Goal: Information Seeking & Learning: Learn about a topic

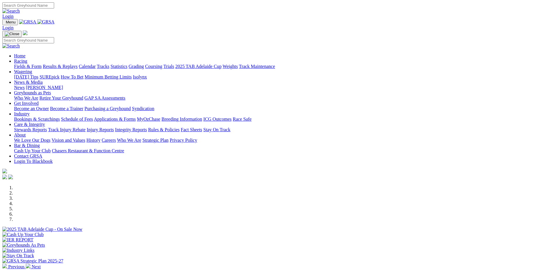
click at [27, 59] on link "Racing" at bounding box center [20, 61] width 13 height 5
click at [128, 64] on link "Statistics" at bounding box center [119, 66] width 17 height 5
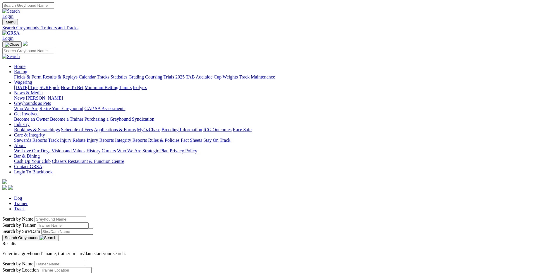
click at [86, 216] on input "Search by Greyhound name" at bounding box center [61, 219] width 52 height 6
type input "Second Base"
click at [59, 234] on button "Search Greyhounds" at bounding box center [30, 237] width 56 height 6
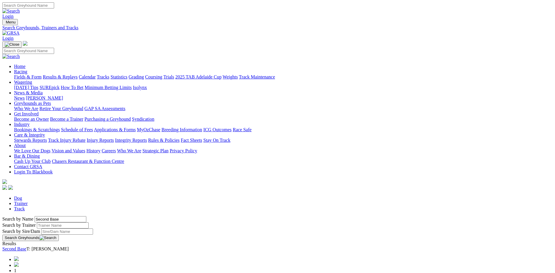
click at [26, 246] on link "Second Base" at bounding box center [14, 248] width 24 height 5
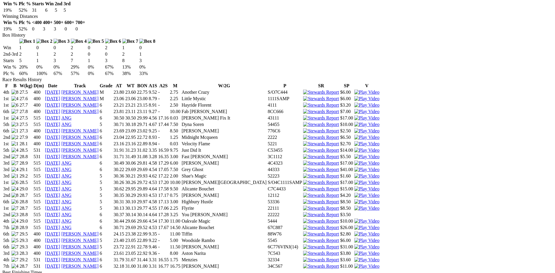
scroll to position [293, 0]
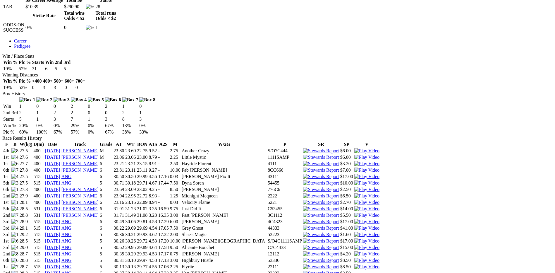
click at [363, 238] on img at bounding box center [366, 240] width 25 height 5
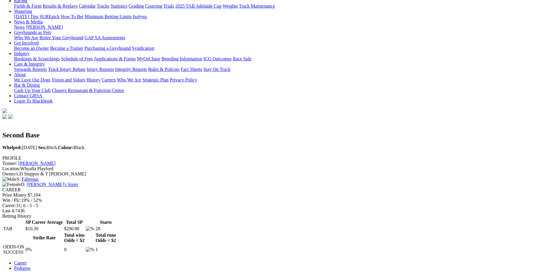
scroll to position [0, 0]
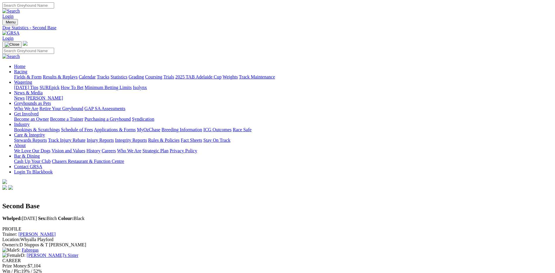
click at [128, 74] on link "Statistics" at bounding box center [119, 76] width 17 height 5
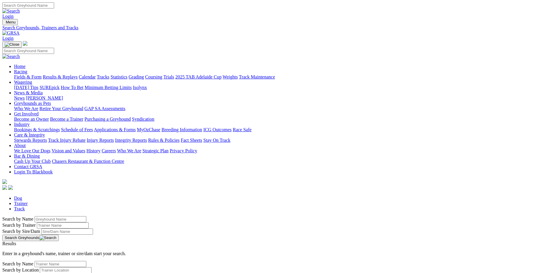
click at [86, 216] on input "Search by Greyhound name" at bounding box center [61, 219] width 52 height 6
click at [86, 216] on input "GFrahgam Brown" at bounding box center [61, 219] width 52 height 6
click at [86, 216] on input "Grahgam Brown" at bounding box center [61, 219] width 52 height 6
click at [59, 234] on button "Search Greyhounds" at bounding box center [30, 237] width 56 height 6
click at [86, 216] on input "[PERSON_NAME]" at bounding box center [61, 219] width 52 height 6
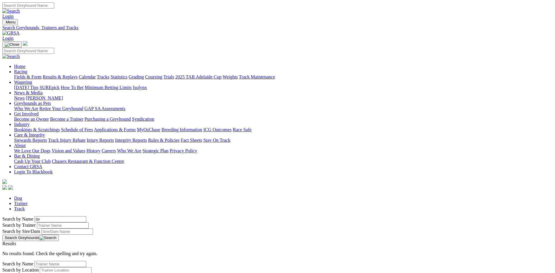
type input "G"
click at [89, 222] on input "Search by Trainer name" at bounding box center [63, 225] width 52 height 6
type input "[PERSON_NAME]"
click at [59, 234] on button "Search Greyhounds" at bounding box center [30, 237] width 56 height 6
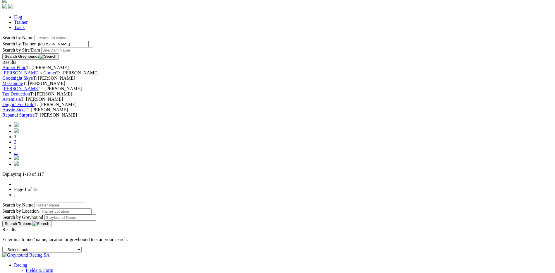
scroll to position [205, 0]
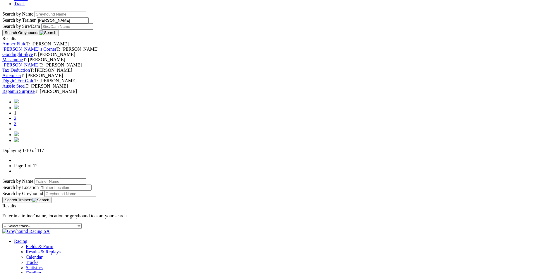
click at [16, 121] on link "2" at bounding box center [15, 118] width 2 height 5
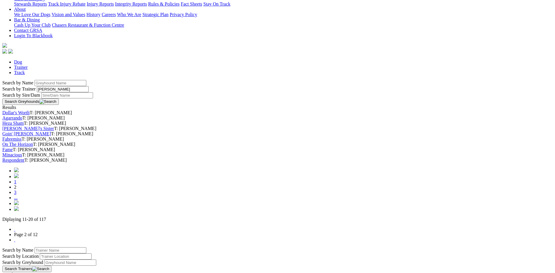
scroll to position [146, 0]
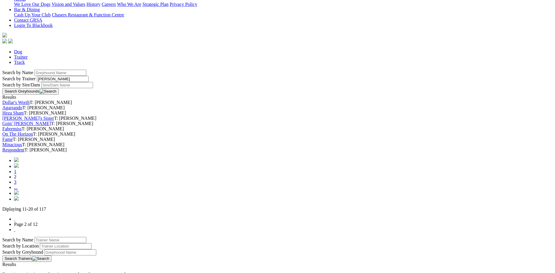
click at [22, 131] on link "Fabremiss" at bounding box center [11, 128] width 19 height 5
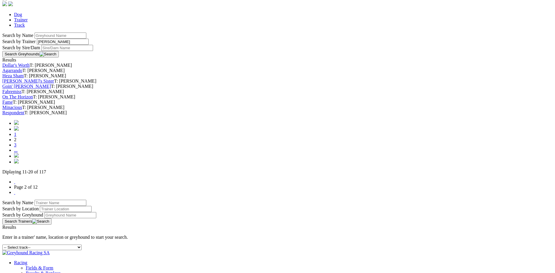
scroll to position [205, 0]
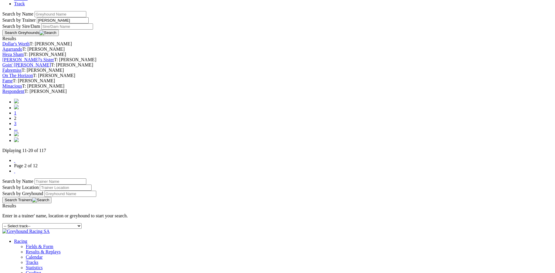
click at [16, 126] on link "3" at bounding box center [15, 123] width 2 height 5
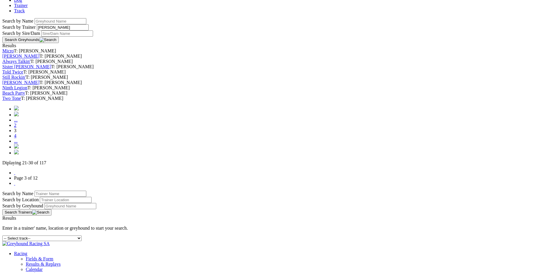
scroll to position [205, 0]
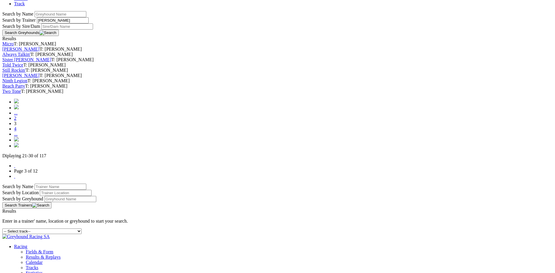
click at [16, 131] on link "4" at bounding box center [15, 128] width 2 height 5
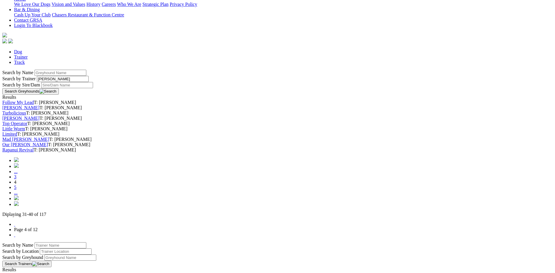
scroll to position [176, 0]
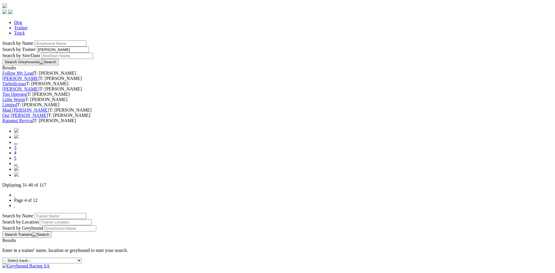
click at [16, 160] on link "5" at bounding box center [15, 157] width 2 height 5
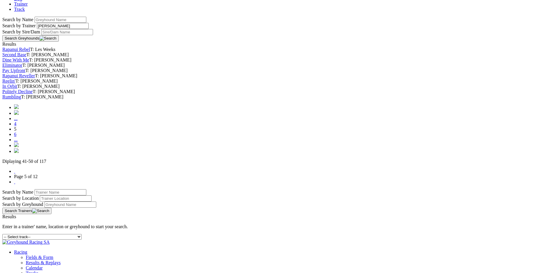
scroll to position [205, 0]
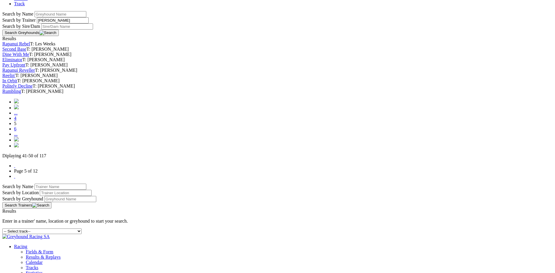
drag, startPoint x: 294, startPoint y: 227, endPoint x: 287, endPoint y: 214, distance: 15.2
click at [16, 131] on link "6" at bounding box center [15, 128] width 2 height 5
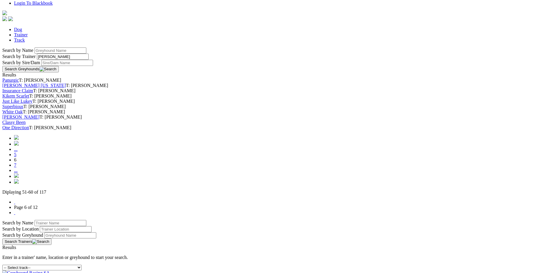
scroll to position [176, 0]
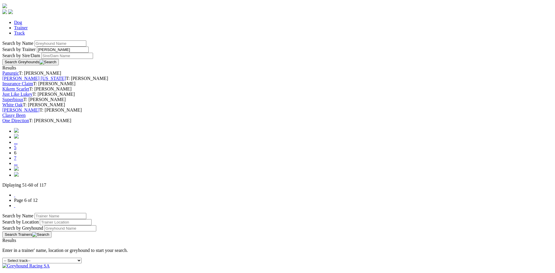
drag, startPoint x: 294, startPoint y: 249, endPoint x: 294, endPoint y: 227, distance: 22.0
click at [16, 160] on link "7" at bounding box center [15, 157] width 2 height 5
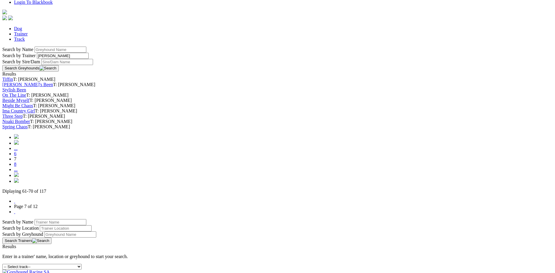
scroll to position [176, 0]
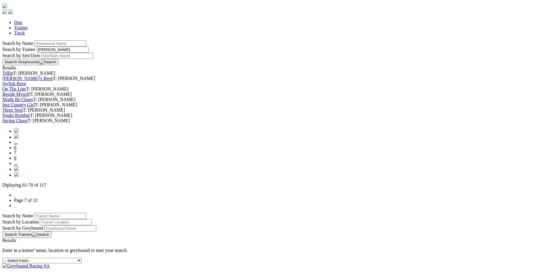
click at [16, 160] on link "8" at bounding box center [15, 157] width 2 height 5
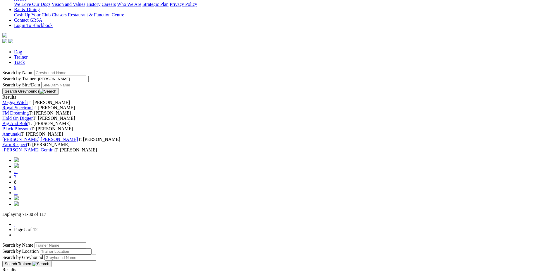
scroll to position [176, 0]
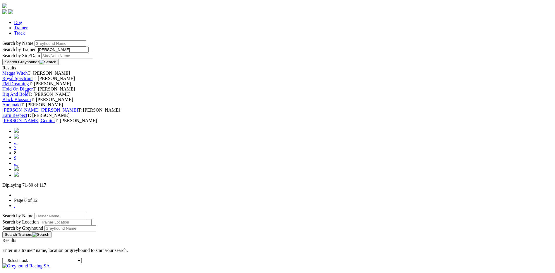
click at [16, 160] on link "9" at bounding box center [15, 157] width 2 height 5
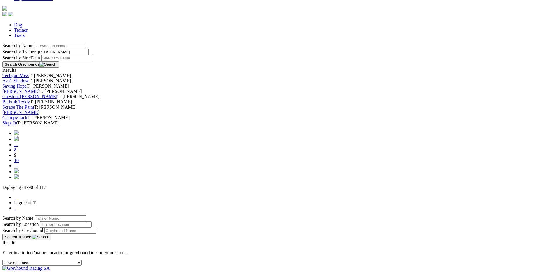
scroll to position [176, 0]
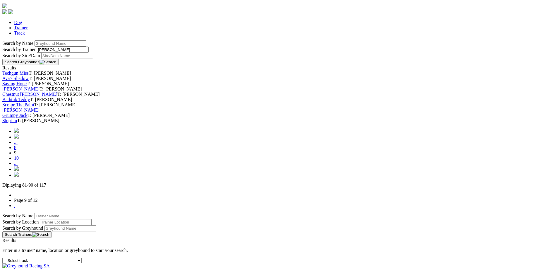
click at [19, 160] on link "10" at bounding box center [16, 157] width 5 height 5
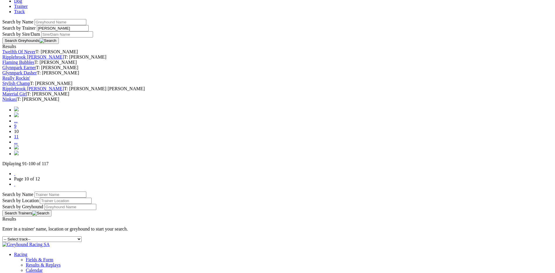
scroll to position [205, 0]
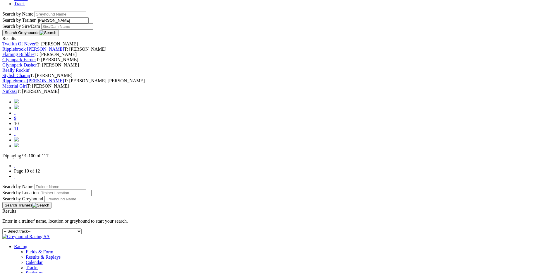
click at [18, 131] on link "11" at bounding box center [16, 128] width 4 height 5
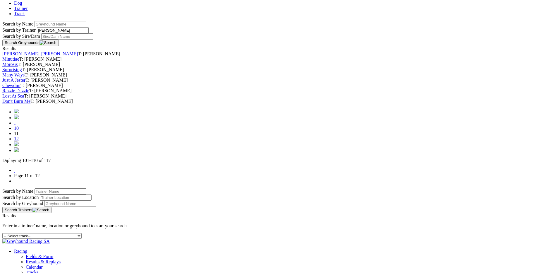
scroll to position [205, 0]
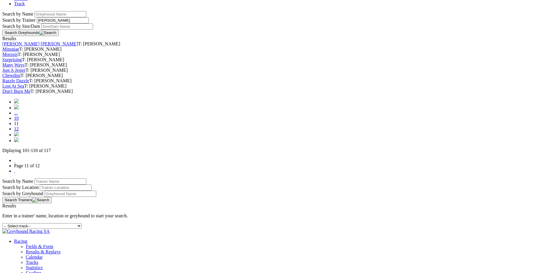
click at [19, 131] on link "12" at bounding box center [16, 128] width 5 height 5
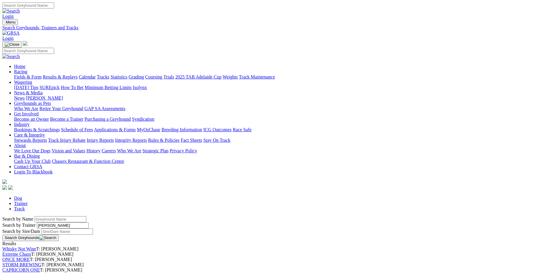
drag, startPoint x: 124, startPoint y: 117, endPoint x: 78, endPoint y: 114, distance: 45.8
type input "Debbie Stuppos"
click at [59, 234] on button "Search Greyhounds" at bounding box center [30, 237] width 56 height 6
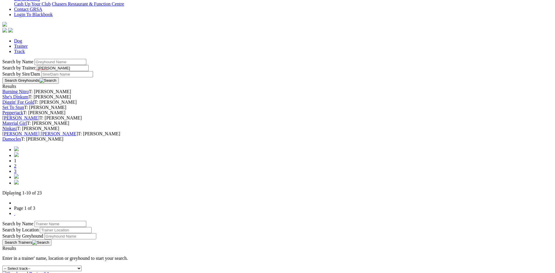
scroll to position [176, 0]
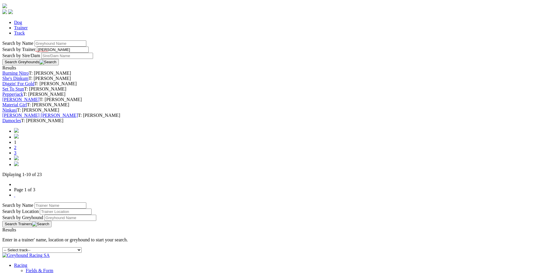
click at [16, 150] on link "2" at bounding box center [15, 147] width 2 height 5
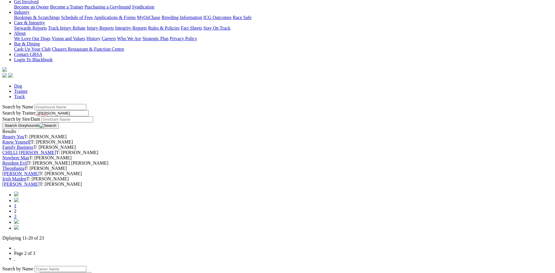
scroll to position [117, 0]
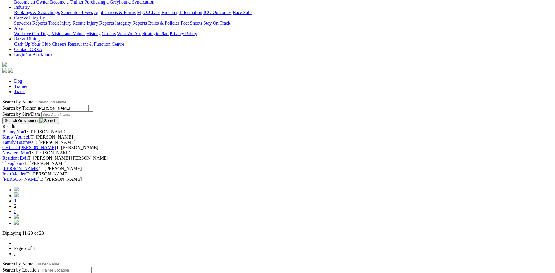
click at [56, 145] on link "CHILLI SAL" at bounding box center [29, 147] width 54 height 5
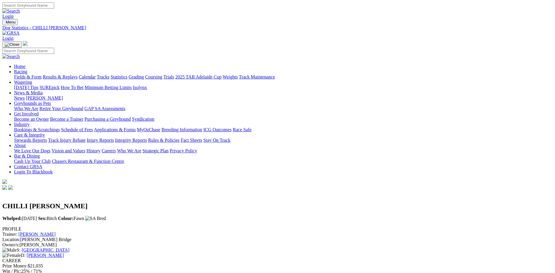
click at [128, 74] on link "Statistics" at bounding box center [119, 76] width 17 height 5
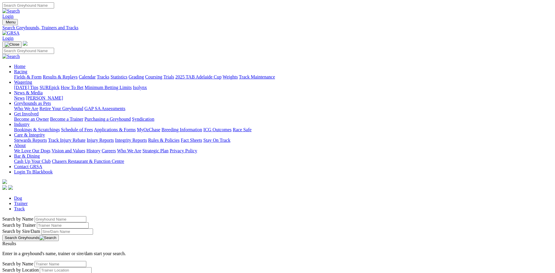
click at [89, 222] on input "Search by Trainer name" at bounding box center [63, 225] width 52 height 6
type input "[PERSON_NAME]"
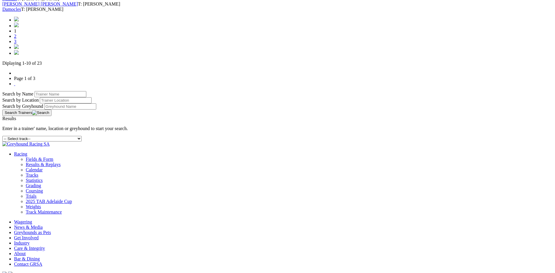
scroll to position [293, 0]
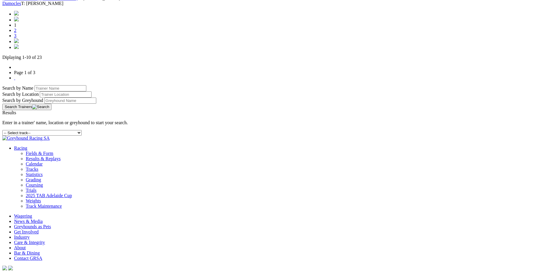
click at [16, 33] on link "2" at bounding box center [15, 30] width 2 height 5
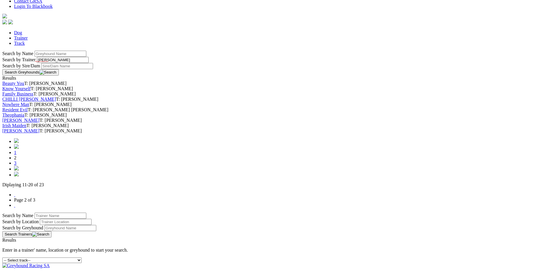
scroll to position [176, 0]
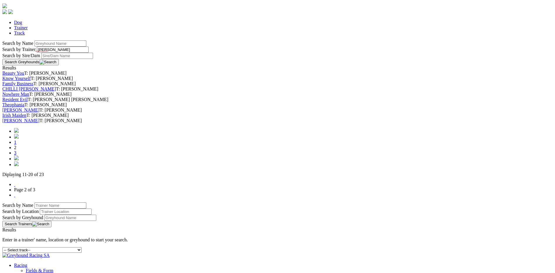
click at [16, 155] on link "3" at bounding box center [15, 152] width 2 height 5
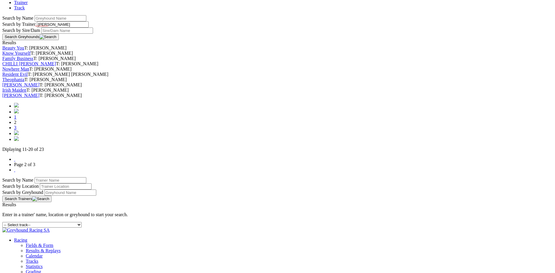
scroll to position [205, 0]
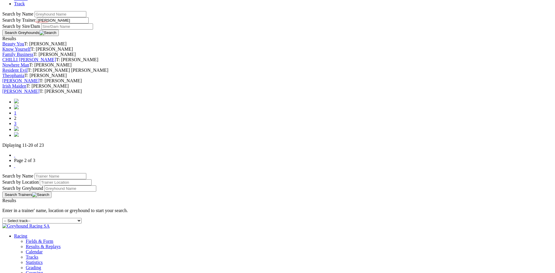
click at [16, 115] on link "1" at bounding box center [15, 112] width 2 height 5
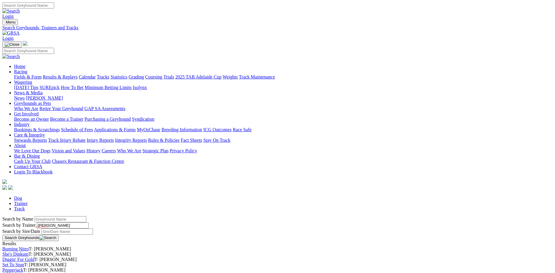
click at [89, 222] on input "[PERSON_NAME]" at bounding box center [63, 225] width 52 height 6
click at [89, 222] on input "MNanuel Stuppos" at bounding box center [63, 225] width 52 height 6
type input "Manuel Stuppos"
click at [59, 234] on button "Search Greyhounds" at bounding box center [30, 237] width 56 height 6
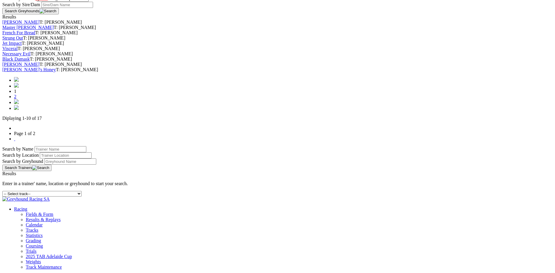
scroll to position [234, 0]
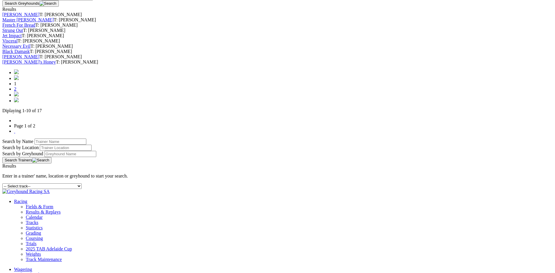
click at [56, 64] on link "[PERSON_NAME]'s Honey" at bounding box center [29, 61] width 54 height 5
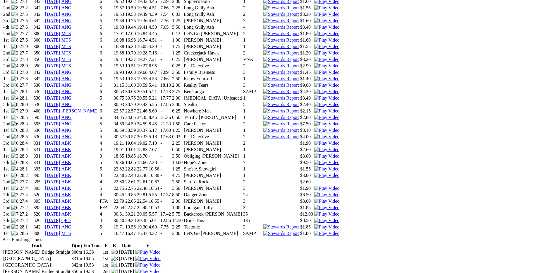
scroll to position [468, 0]
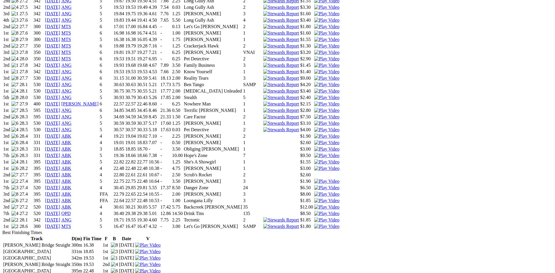
click at [340, 224] on img at bounding box center [326, 226] width 25 height 5
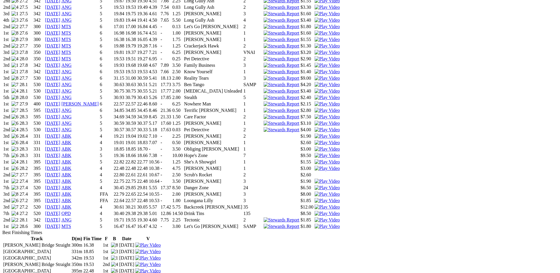
drag, startPoint x: 343, startPoint y: 19, endPoint x: 150, endPoint y: 40, distance: 193.7
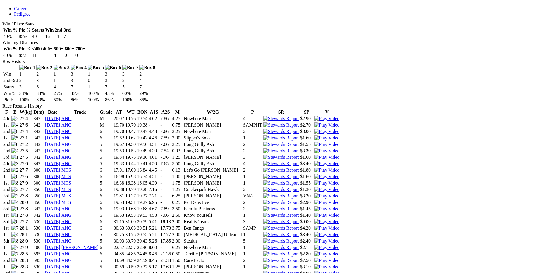
scroll to position [322, 0]
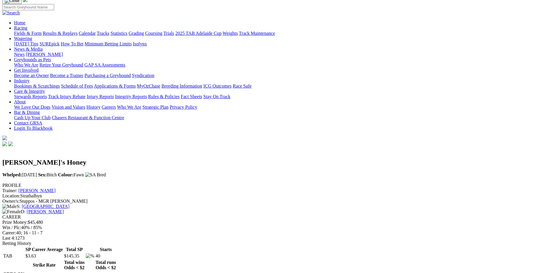
scroll to position [0, 0]
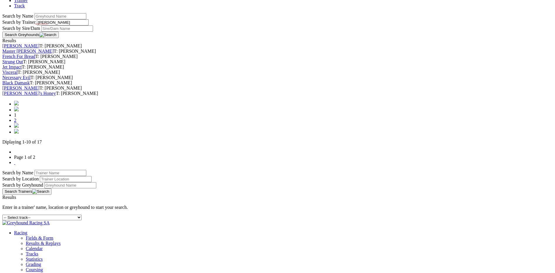
scroll to position [205, 0]
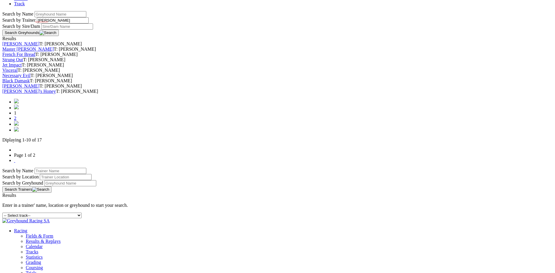
drag, startPoint x: 282, startPoint y: 225, endPoint x: 289, endPoint y: 227, distance: 7.2
click at [16, 121] on link "2" at bounding box center [15, 118] width 2 height 5
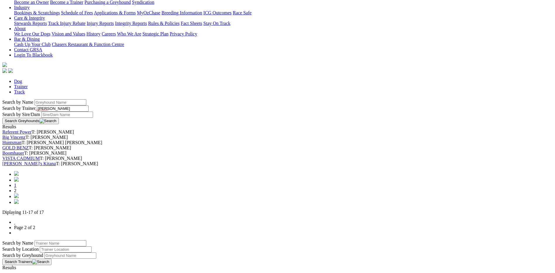
scroll to position [59, 0]
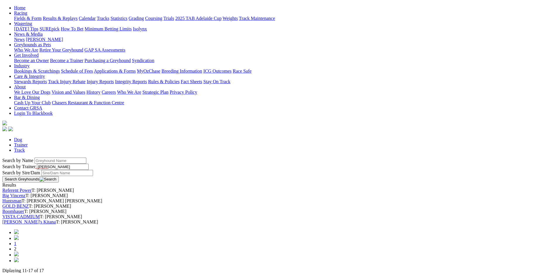
click at [29, 203] on link "GOLD BENZ" at bounding box center [15, 205] width 26 height 5
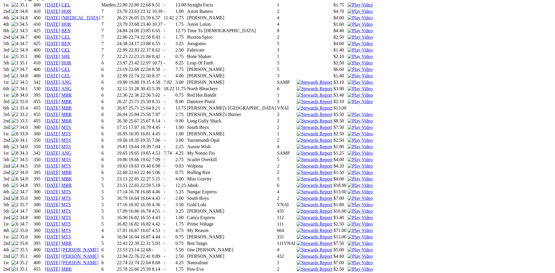
scroll to position [439, 0]
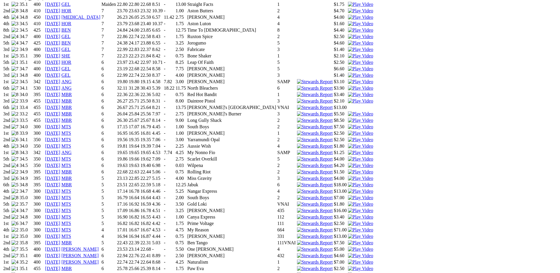
drag, startPoint x: 346, startPoint y: 19, endPoint x: 335, endPoint y: 20, distance: 10.9
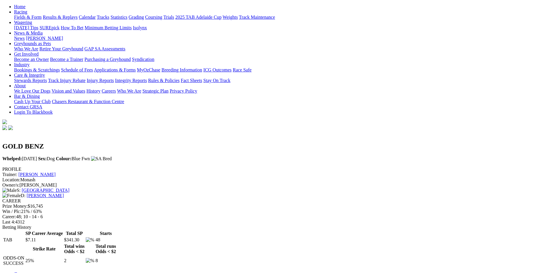
scroll to position [59, 0]
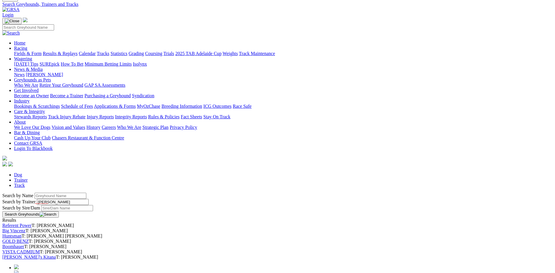
scroll to position [59, 0]
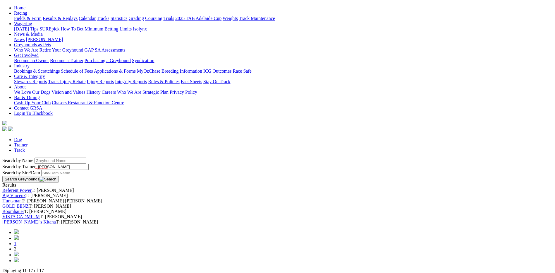
click at [22, 198] on link "Huntsman" at bounding box center [11, 200] width 19 height 5
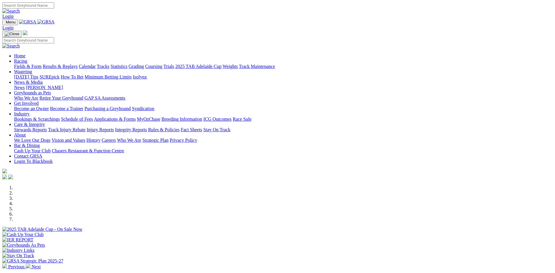
click at [27, 59] on link "Racing" at bounding box center [20, 61] width 13 height 5
click at [128, 64] on link "Statistics" at bounding box center [119, 66] width 17 height 5
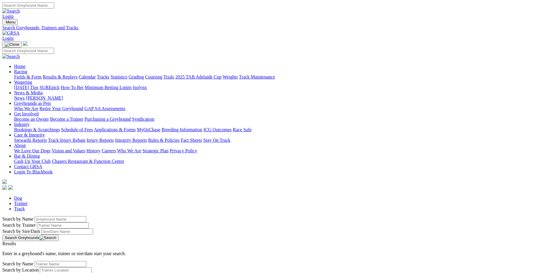
click at [86, 216] on input "Search by Greyhound name" at bounding box center [61, 219] width 52 height 6
type input "Nowhere Man"
click at [59, 234] on button "Search Greyhounds" at bounding box center [30, 237] width 56 height 6
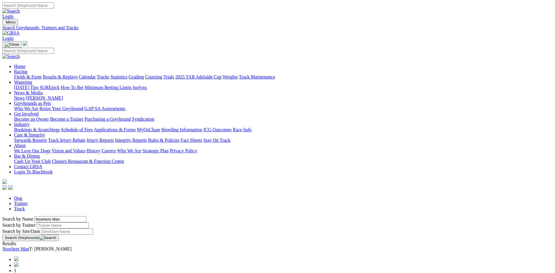
click at [16, 268] on span "1" at bounding box center [15, 270] width 2 height 5
click at [29, 246] on link "Nowhere Man" at bounding box center [15, 248] width 27 height 5
click at [27, 69] on link "Racing" at bounding box center [20, 71] width 13 height 5
click at [42, 74] on link "Fields & Form" at bounding box center [28, 76] width 28 height 5
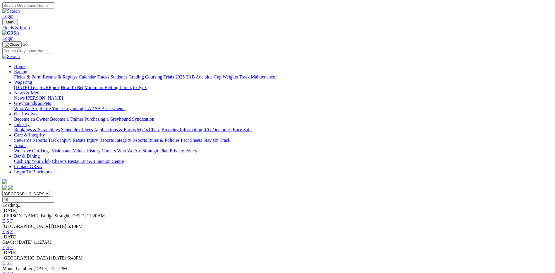
click at [13, 218] on link "F" at bounding box center [11, 220] width 3 height 5
click at [13, 229] on link "F" at bounding box center [11, 231] width 3 height 5
click at [13, 261] on link "F" at bounding box center [11, 263] width 3 height 5
click at [13, 271] on link "F" at bounding box center [11, 273] width 3 height 5
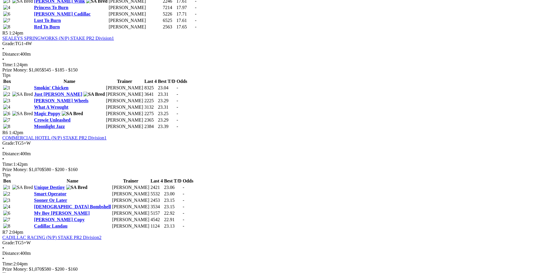
scroll to position [703, 0]
